Goal: Navigation & Orientation: Find specific page/section

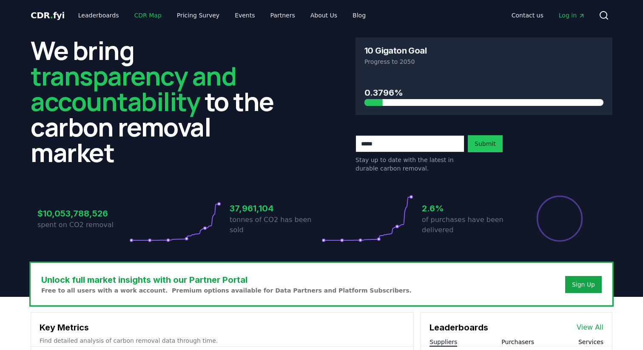
click at [146, 14] on link "CDR Map" at bounding box center [148, 15] width 41 height 15
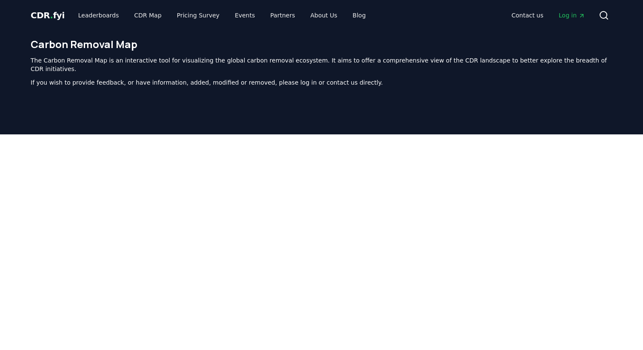
click at [38, 9] on link "CDR . fyi" at bounding box center [48, 15] width 34 height 12
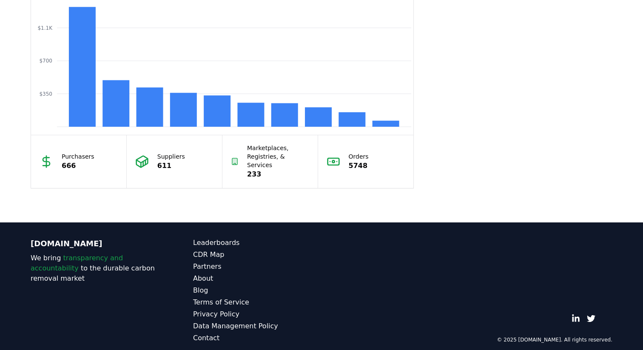
scroll to position [755, 0]
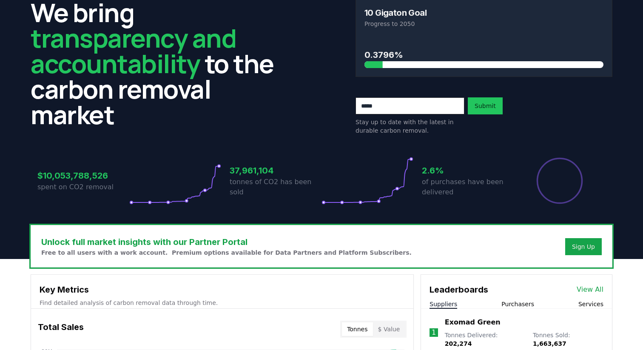
scroll to position [14, 0]
